Goal: Obtain resource: Obtain resource

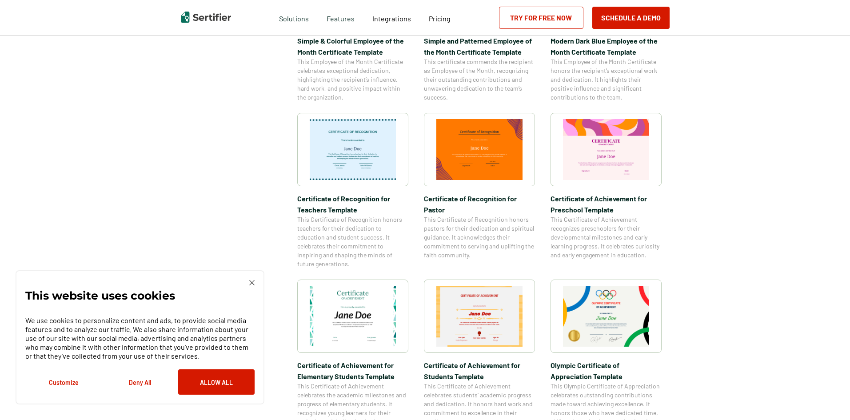
scroll to position [400, 0]
click at [369, 306] on img at bounding box center [353, 315] width 86 height 61
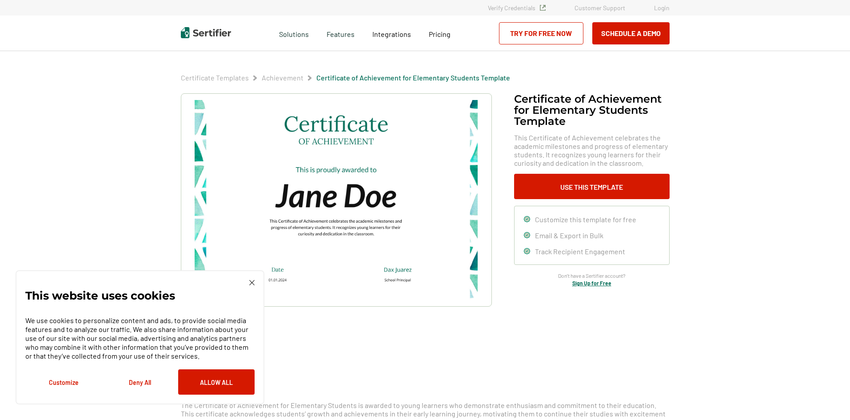
click at [255, 284] on div "This website uses cookies We use cookies to personalize content and ads, to pro…" at bounding box center [140, 337] width 249 height 134
click at [253, 284] on img at bounding box center [251, 282] width 5 height 5
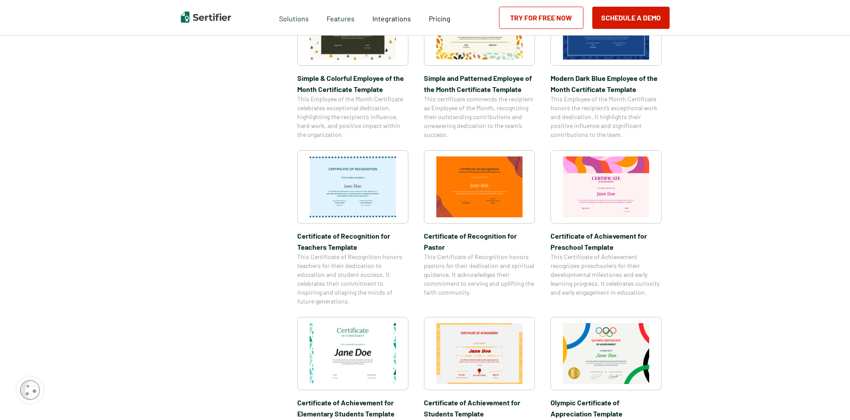
scroll to position [311, 0]
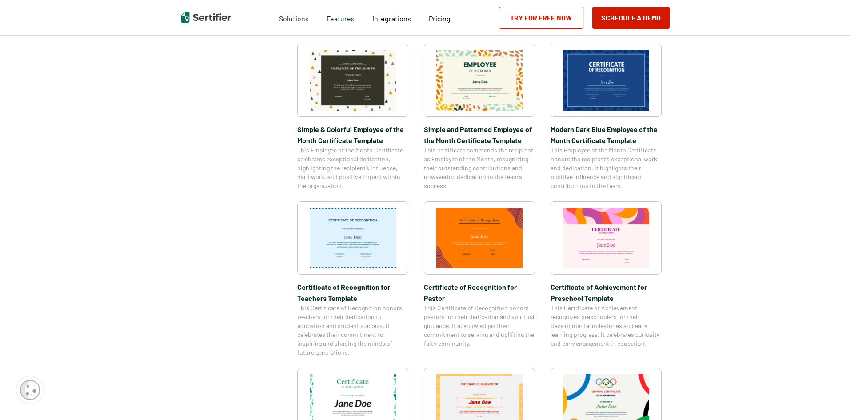
click at [587, 241] on img at bounding box center [606, 237] width 86 height 61
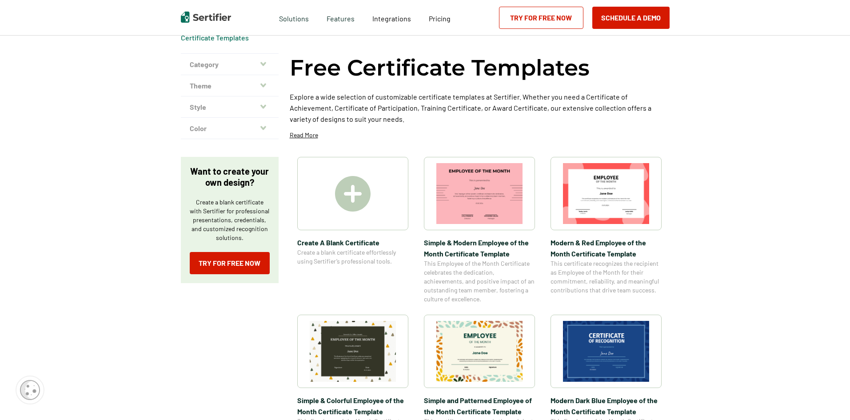
scroll to position [133, 0]
